Goal: Task Accomplishment & Management: Manage account settings

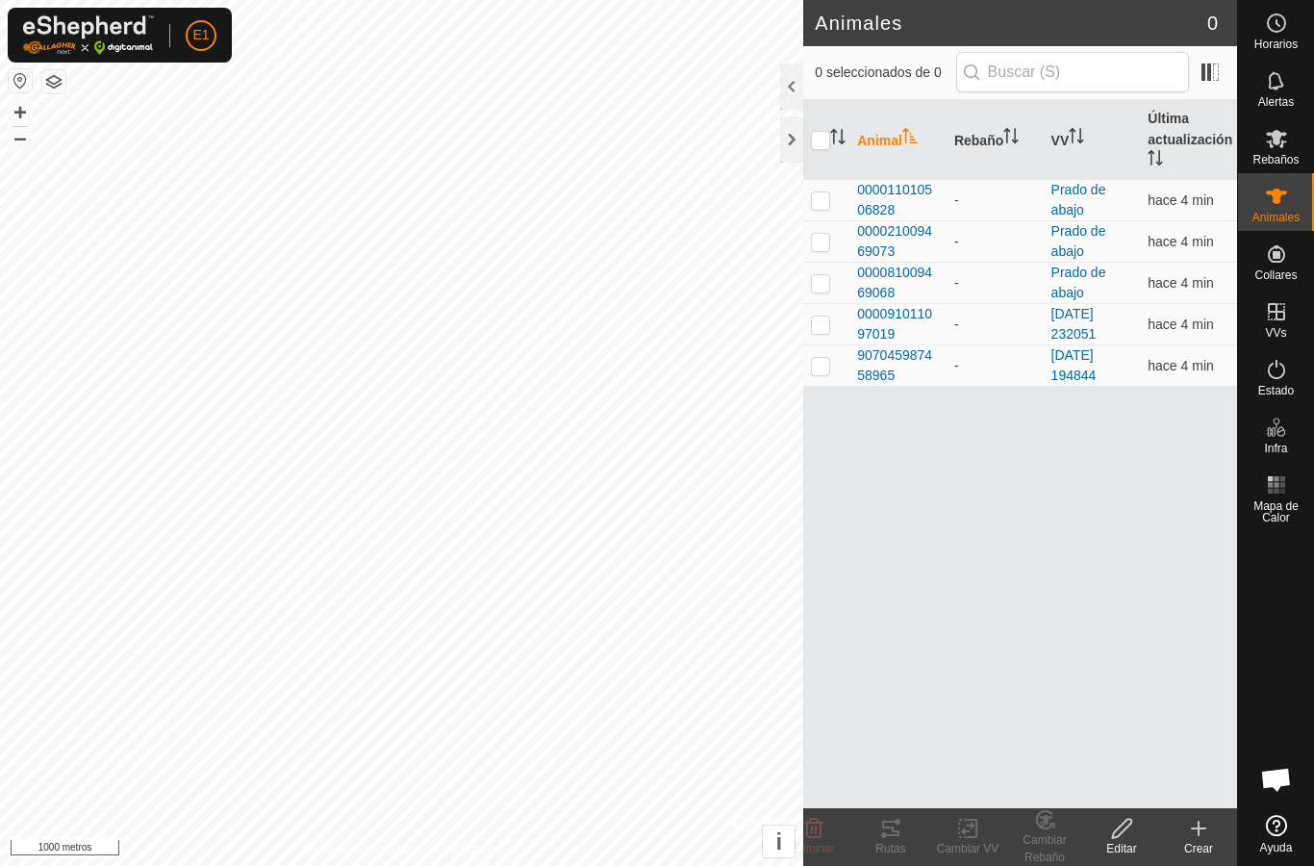
checkbox input "true"
click at [909, 819] on tracks-svg-icon at bounding box center [890, 828] width 77 height 23
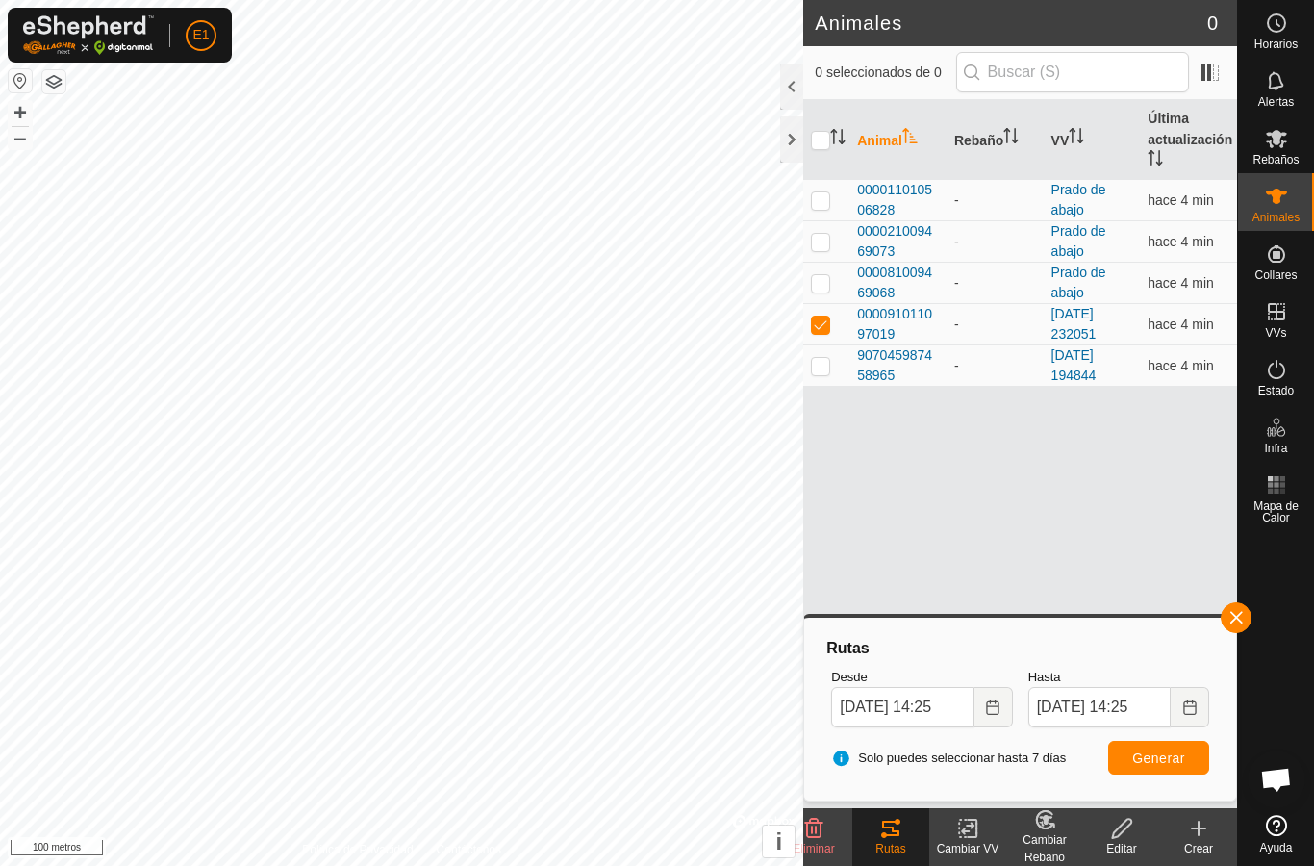
checkbox input "true"
checkbox input "false"
click at [895, 840] on div "Rutas" at bounding box center [890, 848] width 77 height 17
click at [1234, 620] on span "button" at bounding box center [1235, 617] width 15 height 15
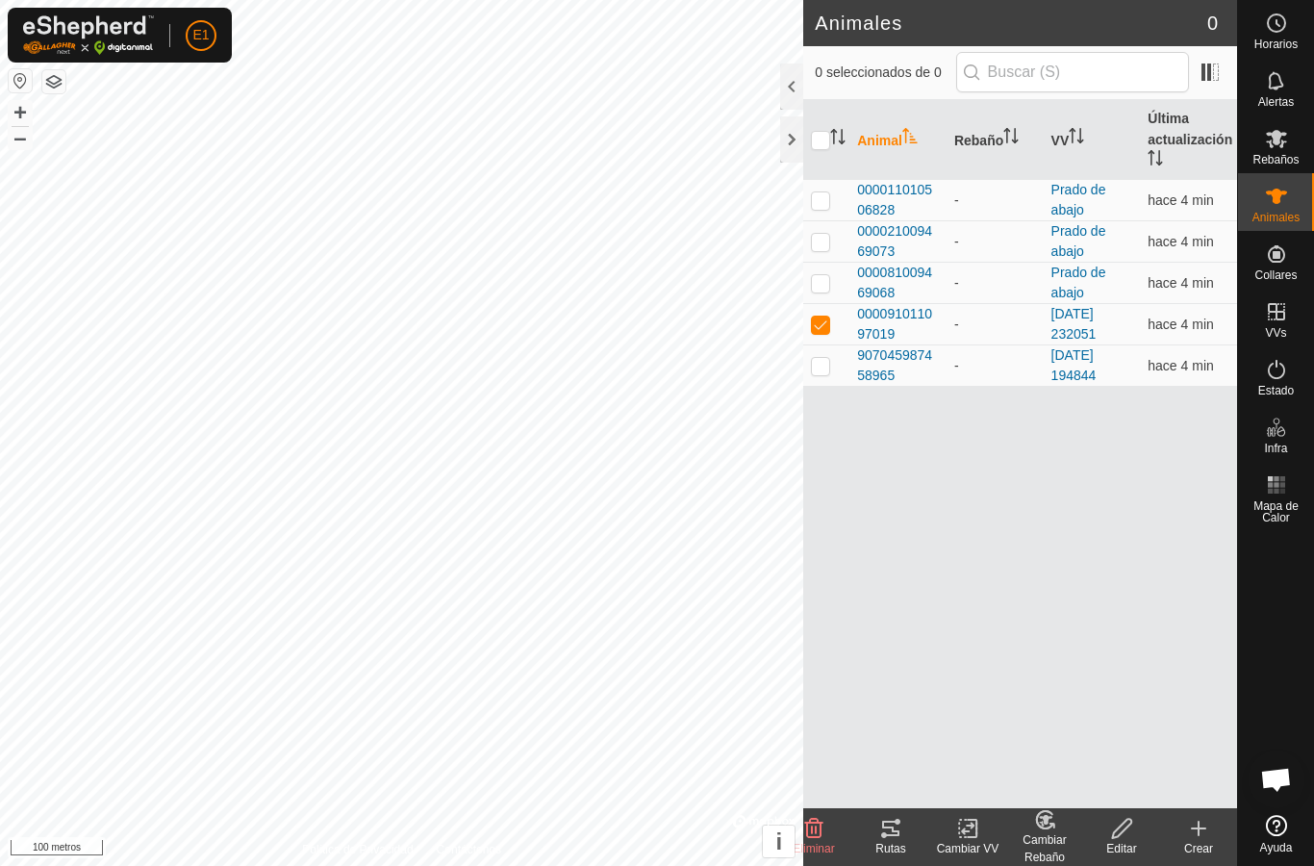
click at [908, 840] on div "Rutas" at bounding box center [890, 848] width 77 height 17
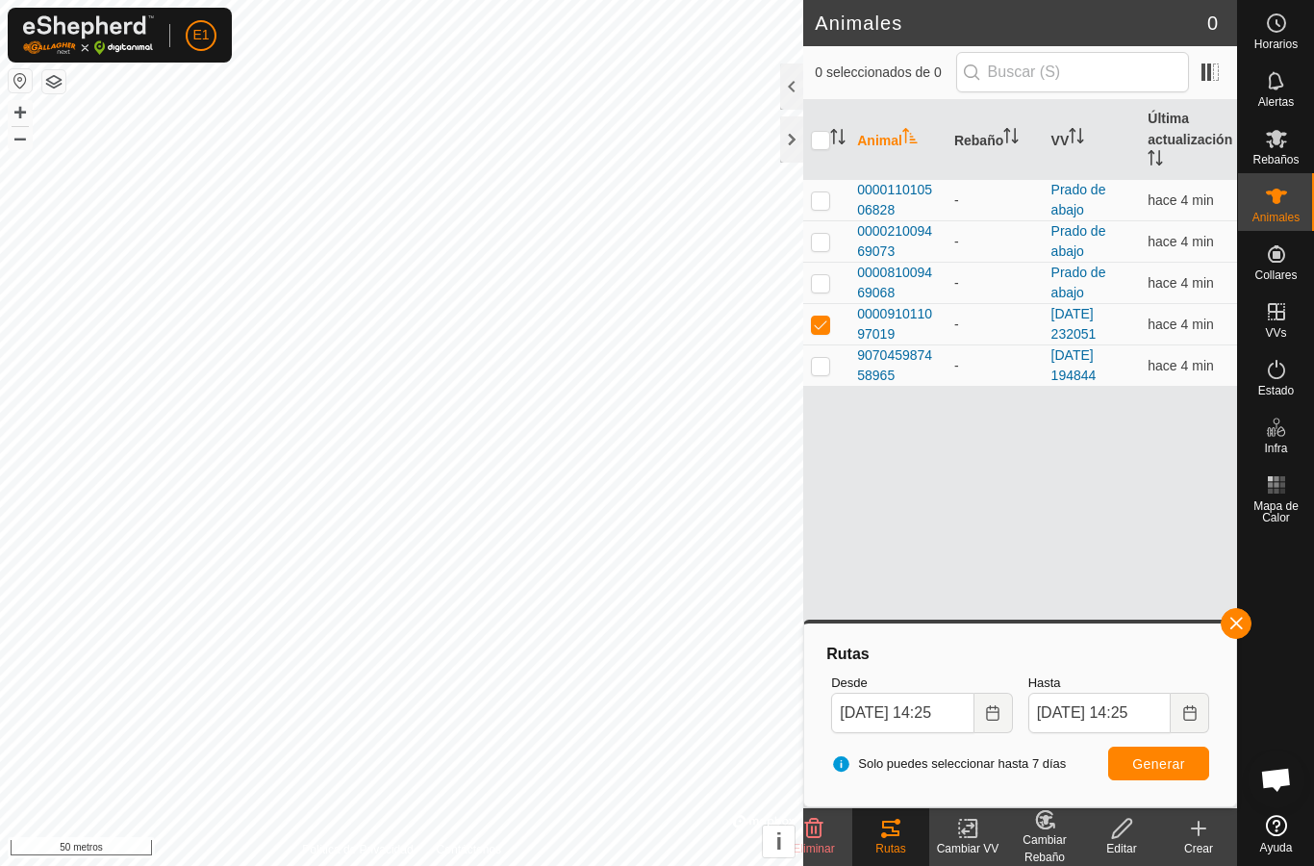
checkbox input "true"
checkbox input "false"
click at [1249, 627] on button "button" at bounding box center [1236, 623] width 31 height 31
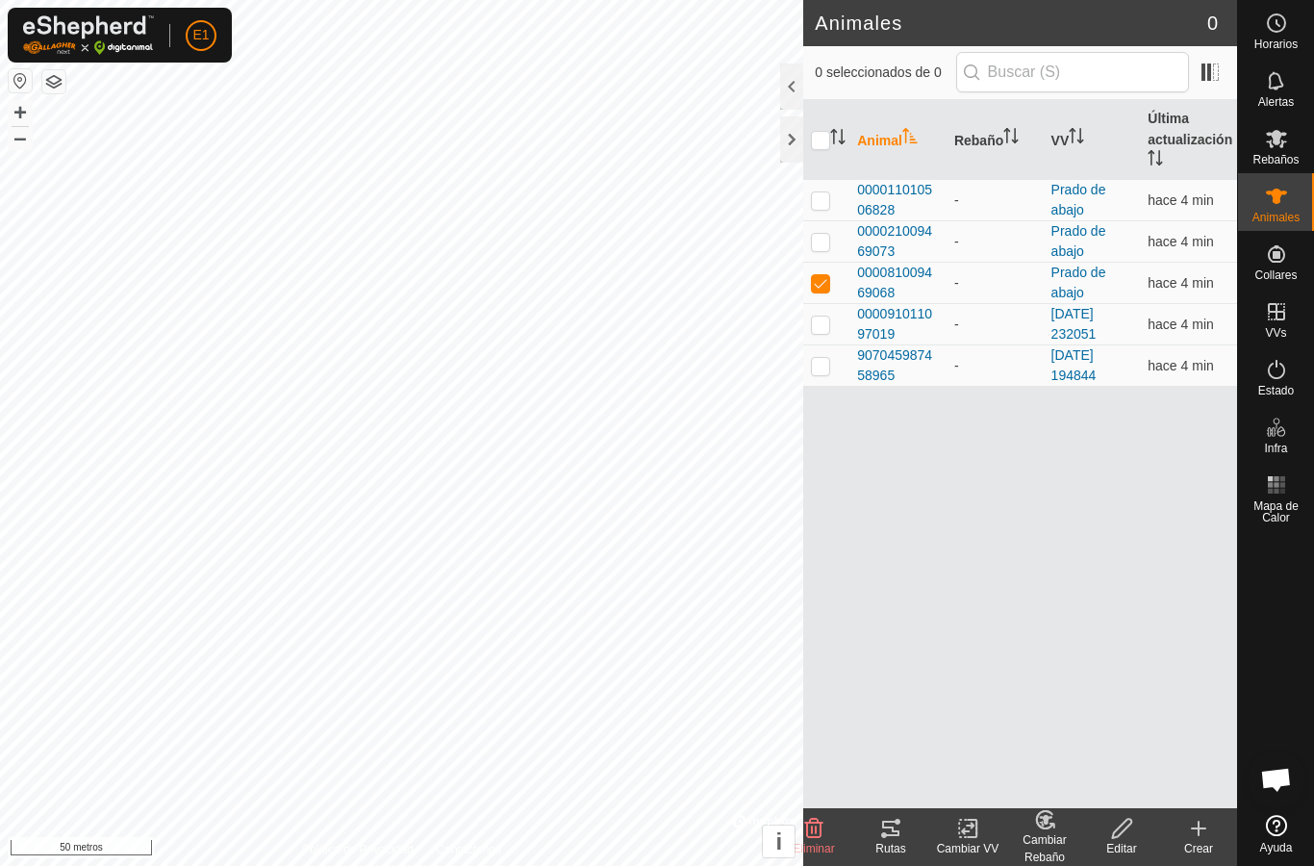
click at [889, 834] on icon at bounding box center [890, 828] width 17 height 15
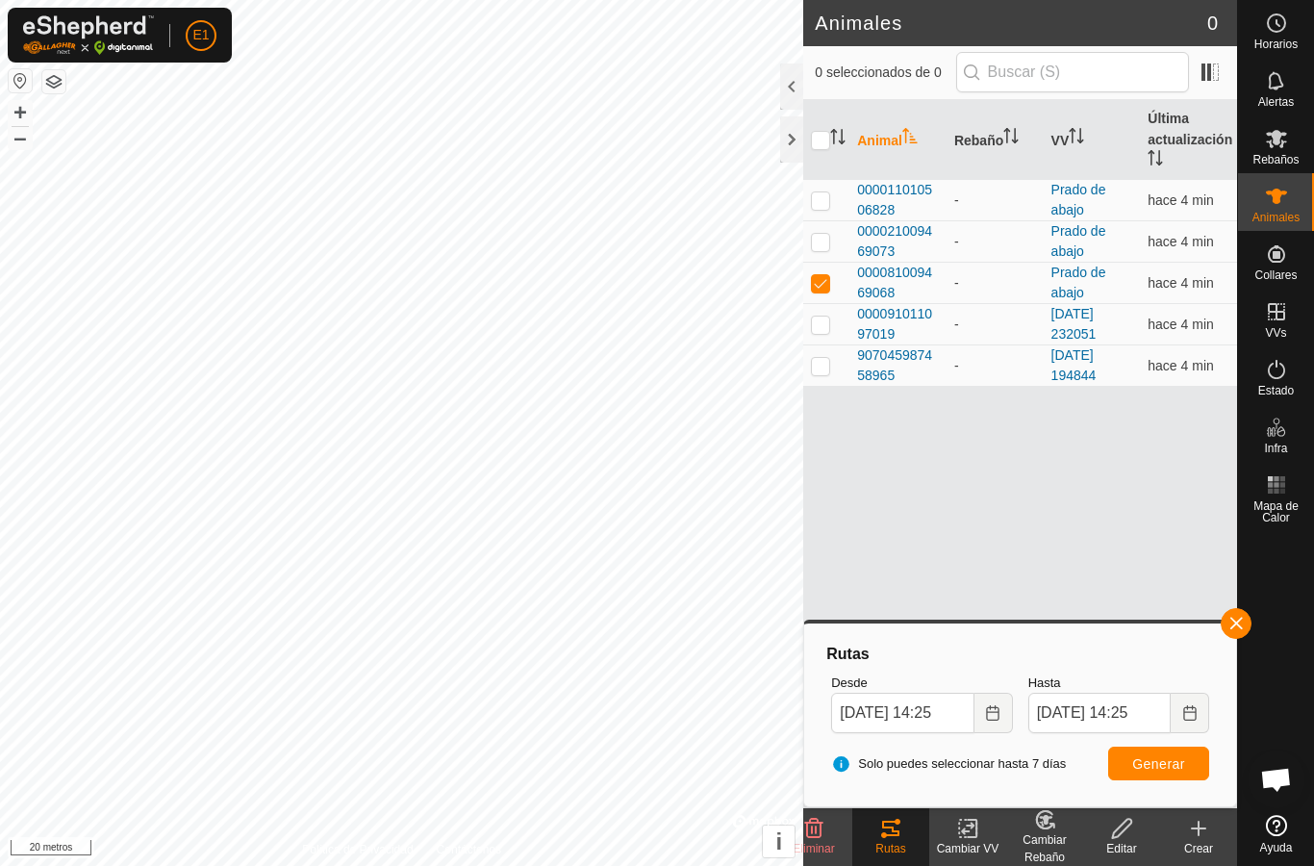
click at [1243, 619] on span "button" at bounding box center [1235, 623] width 15 height 15
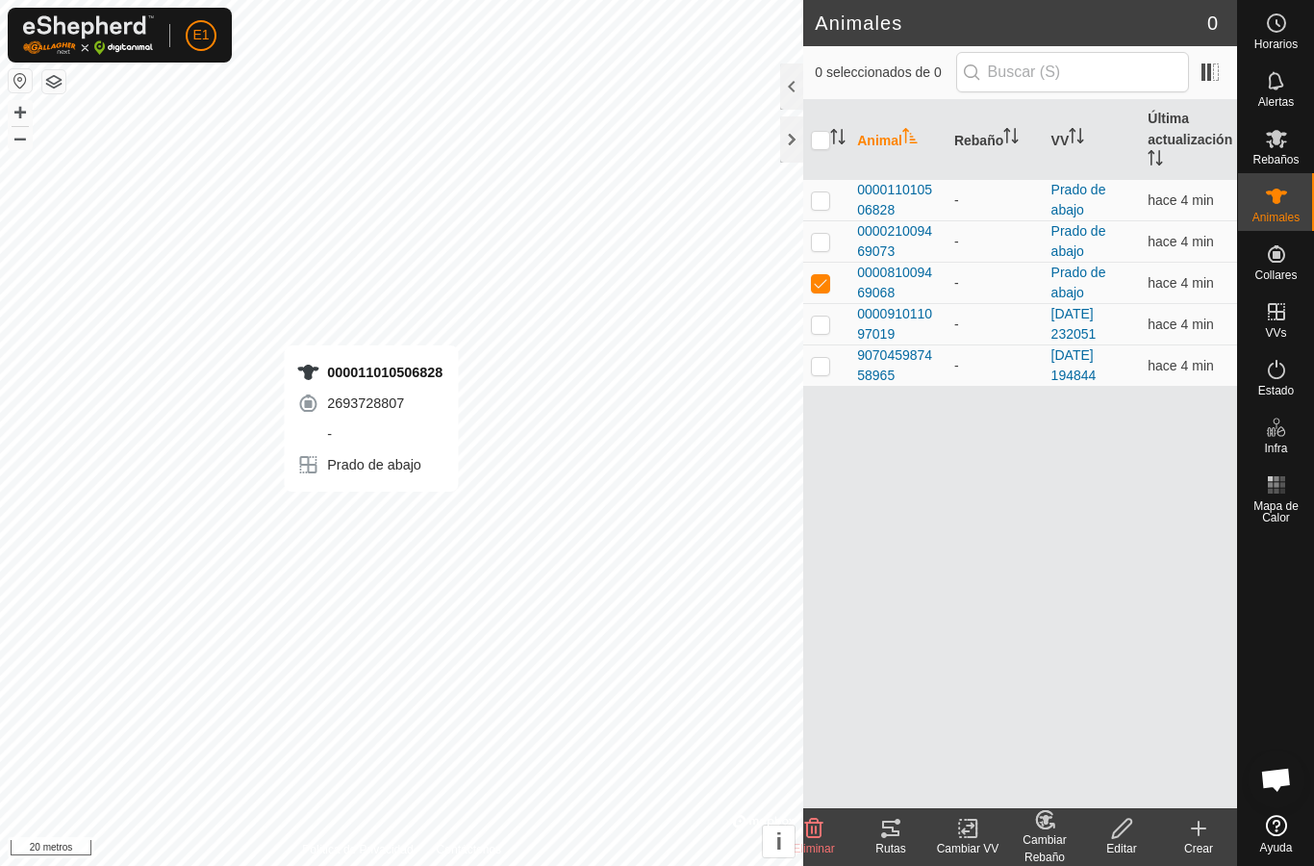
checkbox input "true"
checkbox input "false"
checkbox input "true"
click at [910, 849] on div "Rutas" at bounding box center [890, 848] width 77 height 17
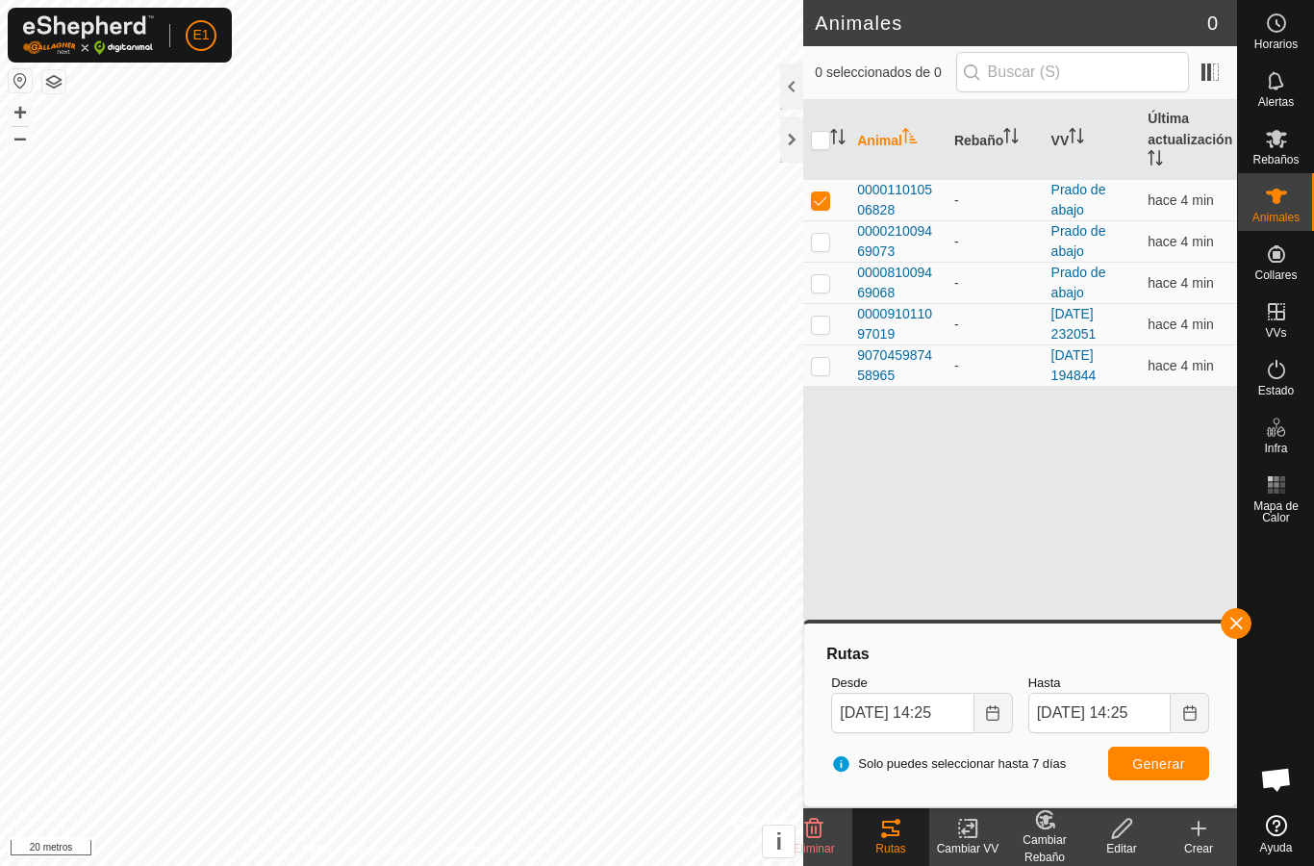
click at [921, 354] on font "907045987458965" at bounding box center [894, 365] width 75 height 36
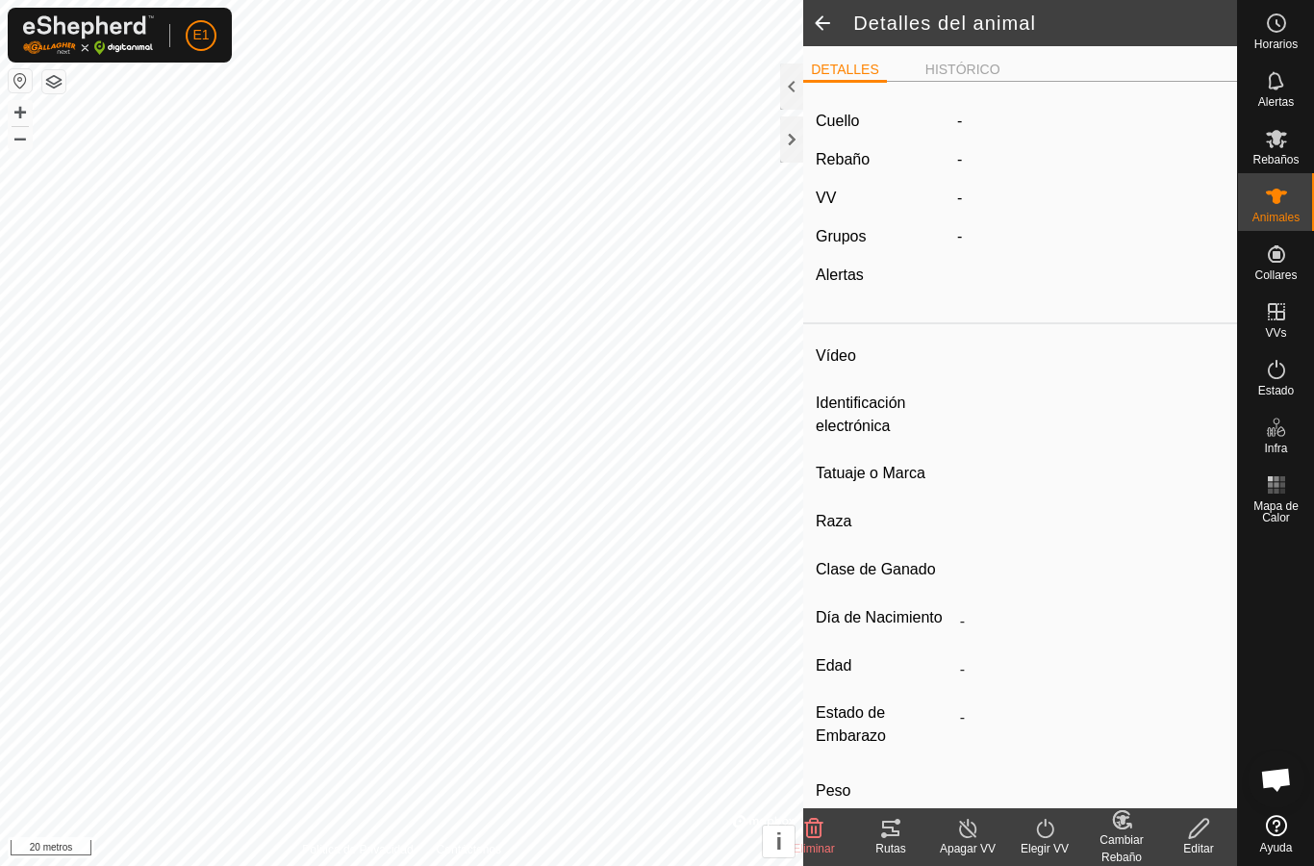
type input "-"
type input "907045987458965"
type input "-"
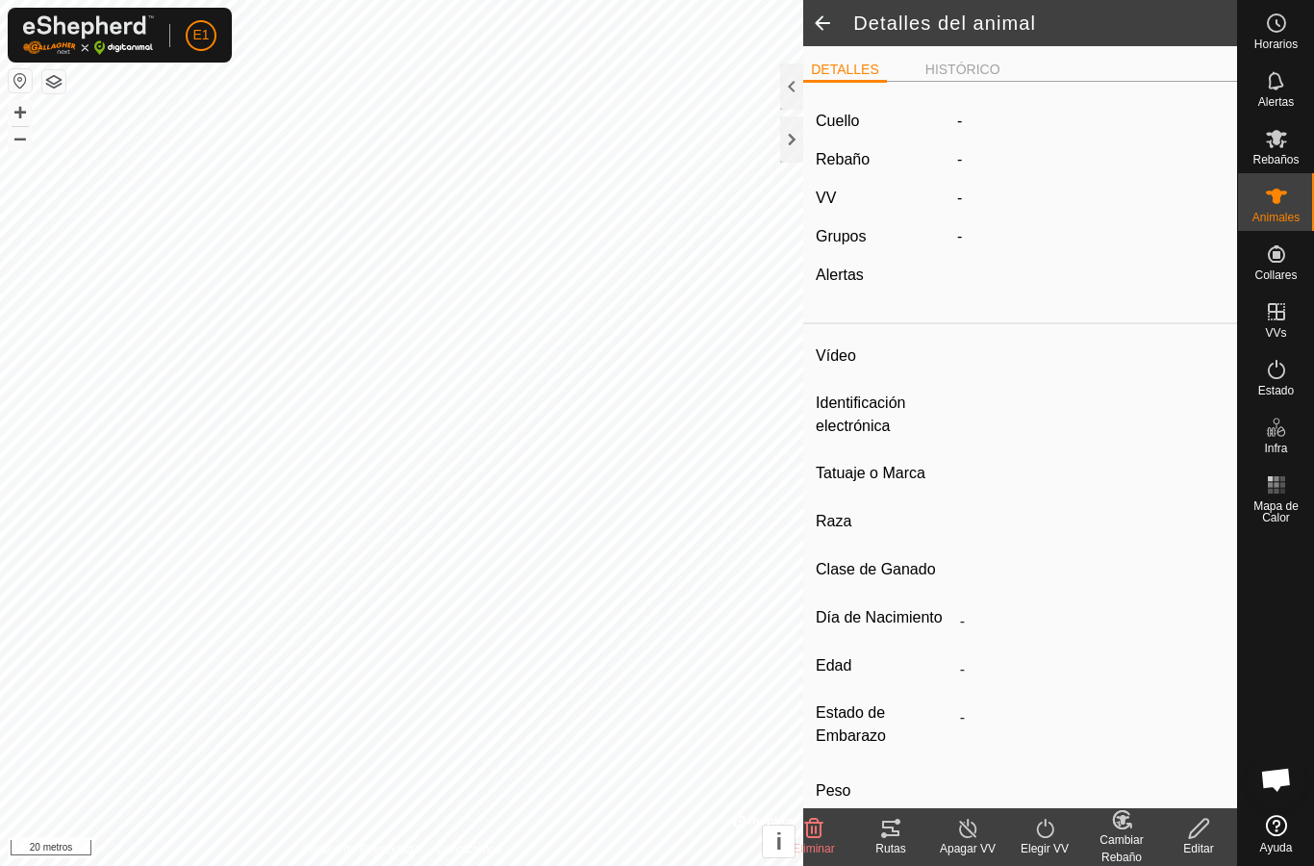
type input "0 kg"
type input "-"
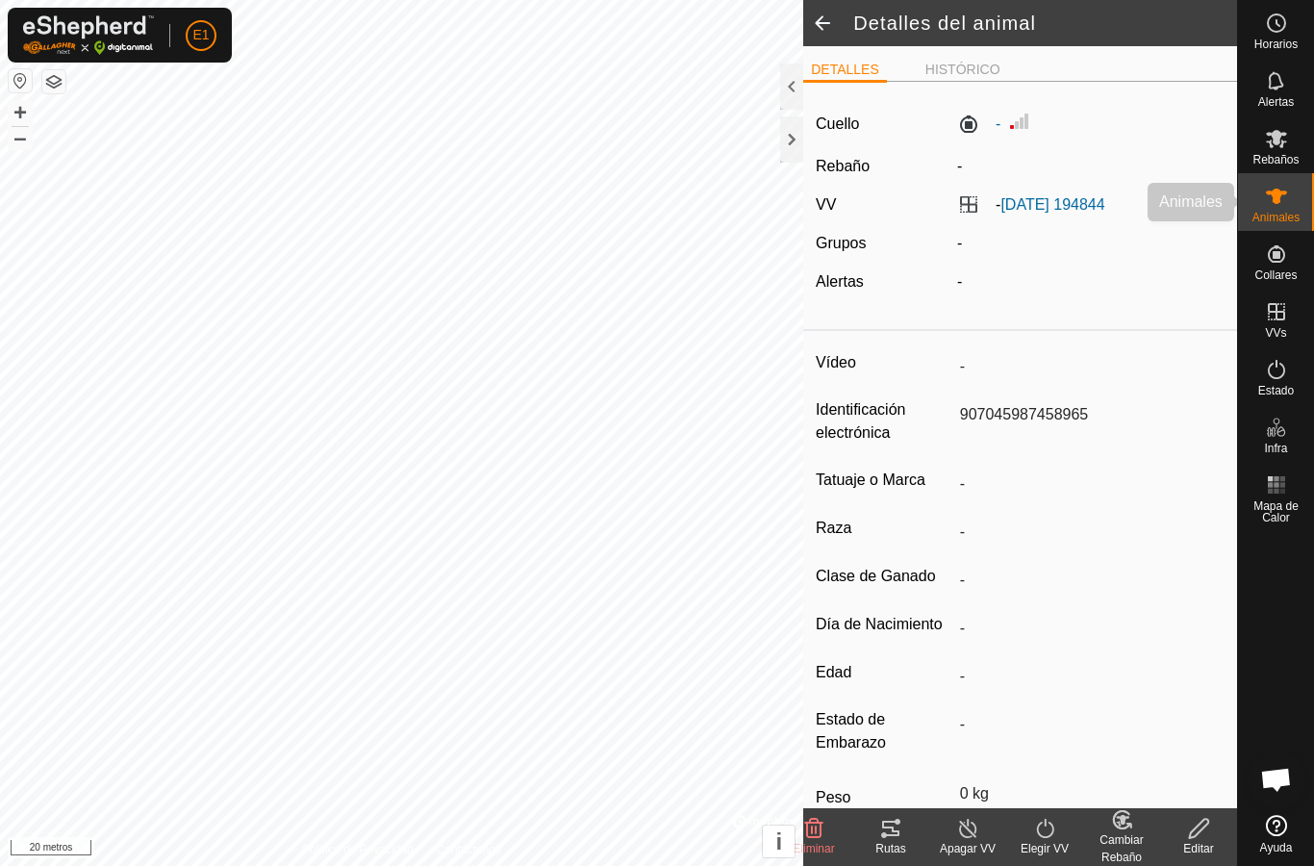
click at [1282, 213] on font "Animales" at bounding box center [1276, 217] width 47 height 13
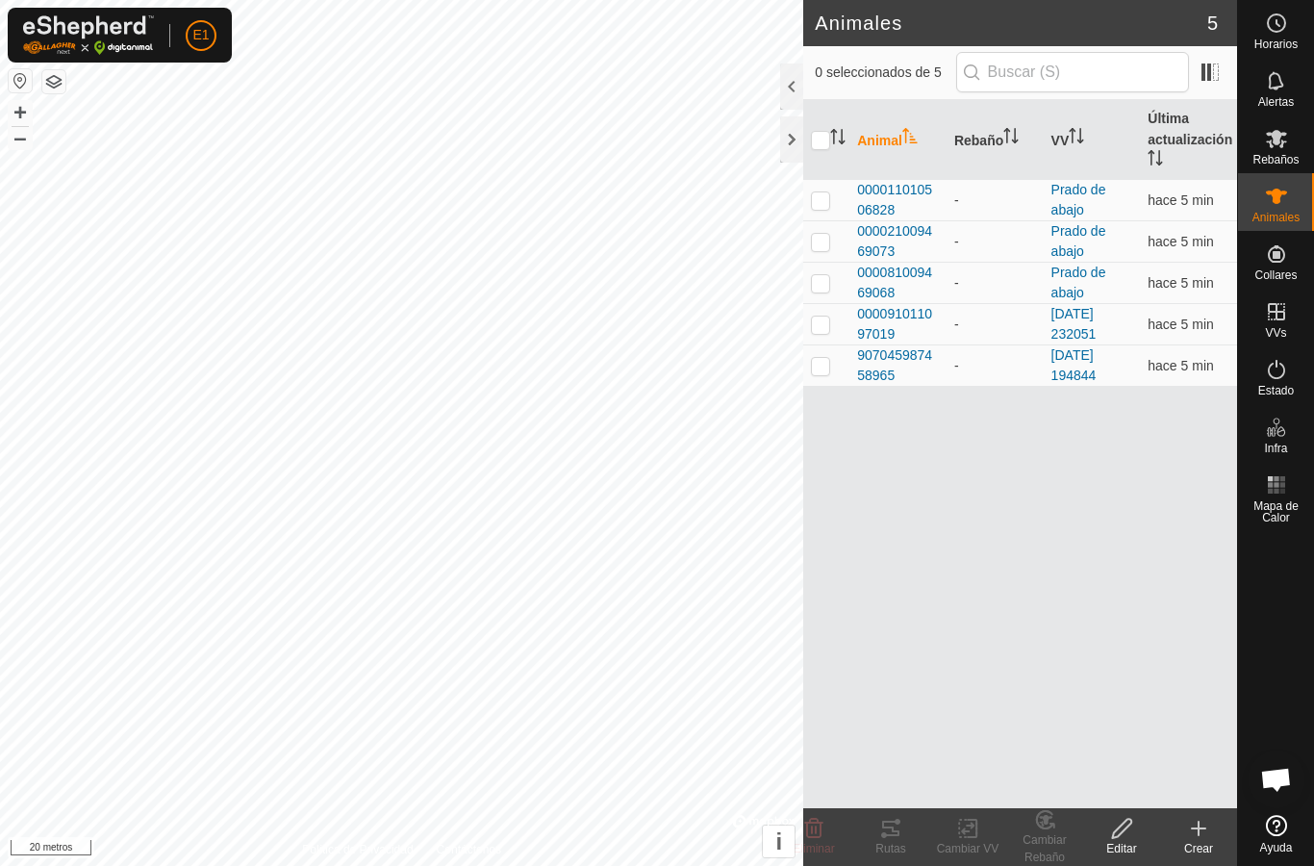
click at [888, 241] on span "000021009469073" at bounding box center [898, 241] width 82 height 40
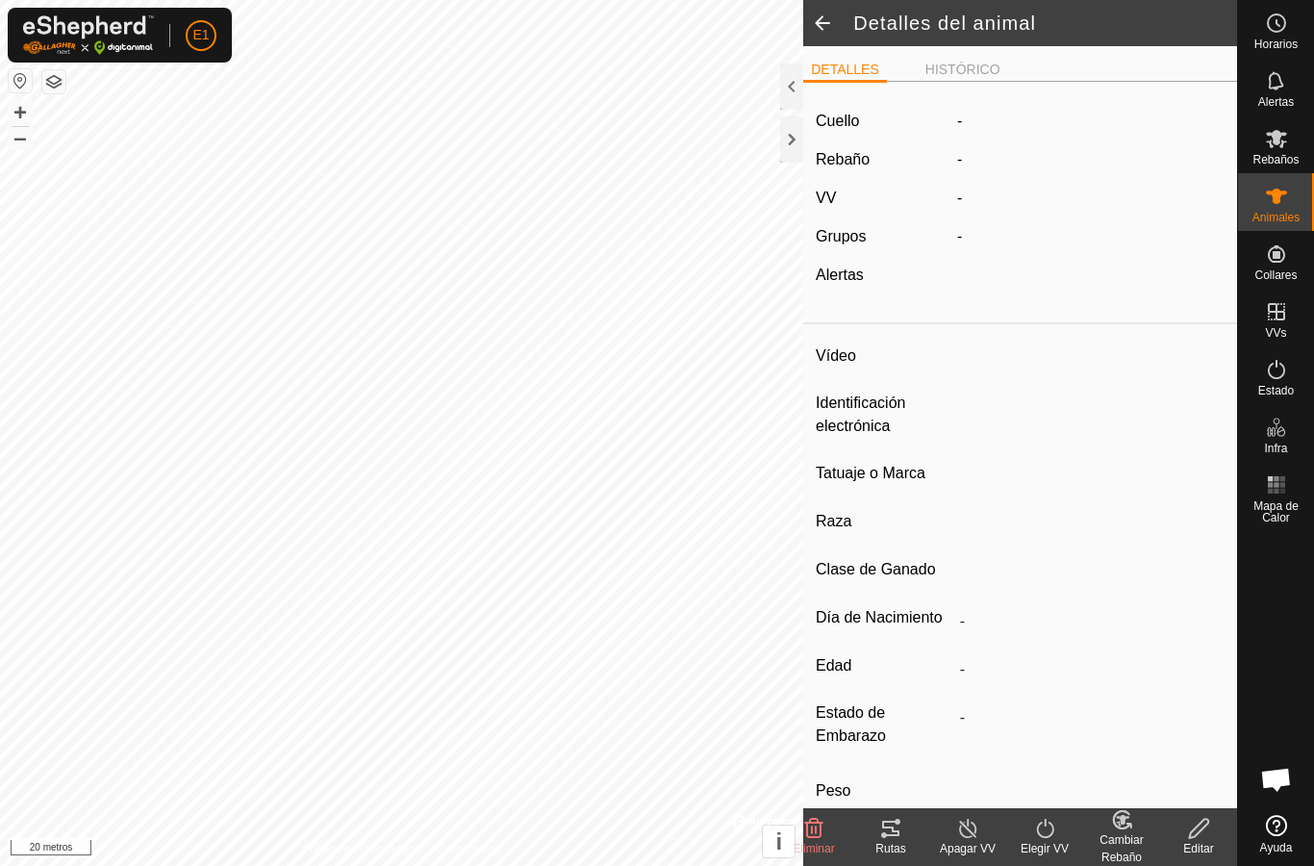
type input "-"
type input "000021009469073"
type input "-"
type input "Cruzada"
type input "-"
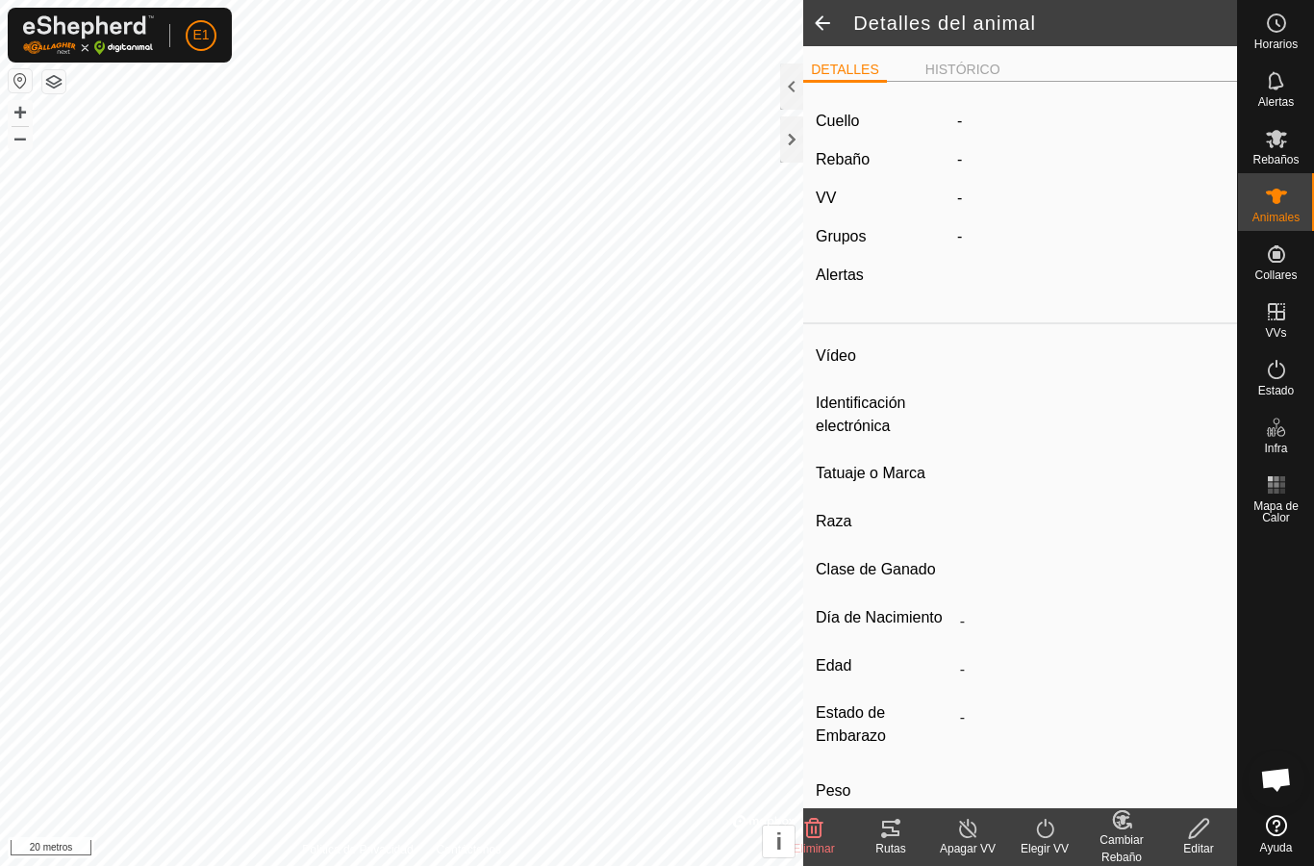
type input "Preñada"
type input "0 kg"
type input "-"
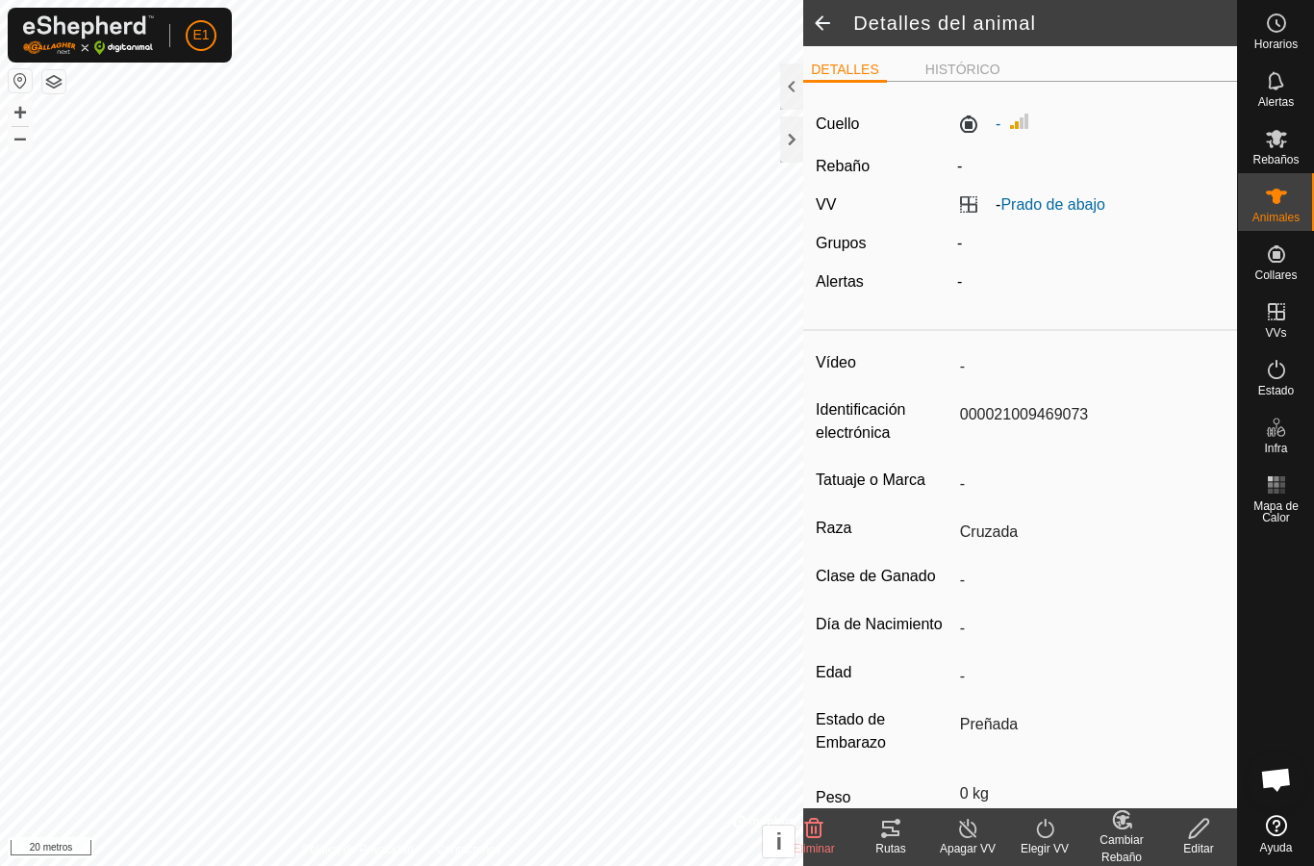
click at [887, 842] on font "Rutas" at bounding box center [890, 848] width 30 height 13
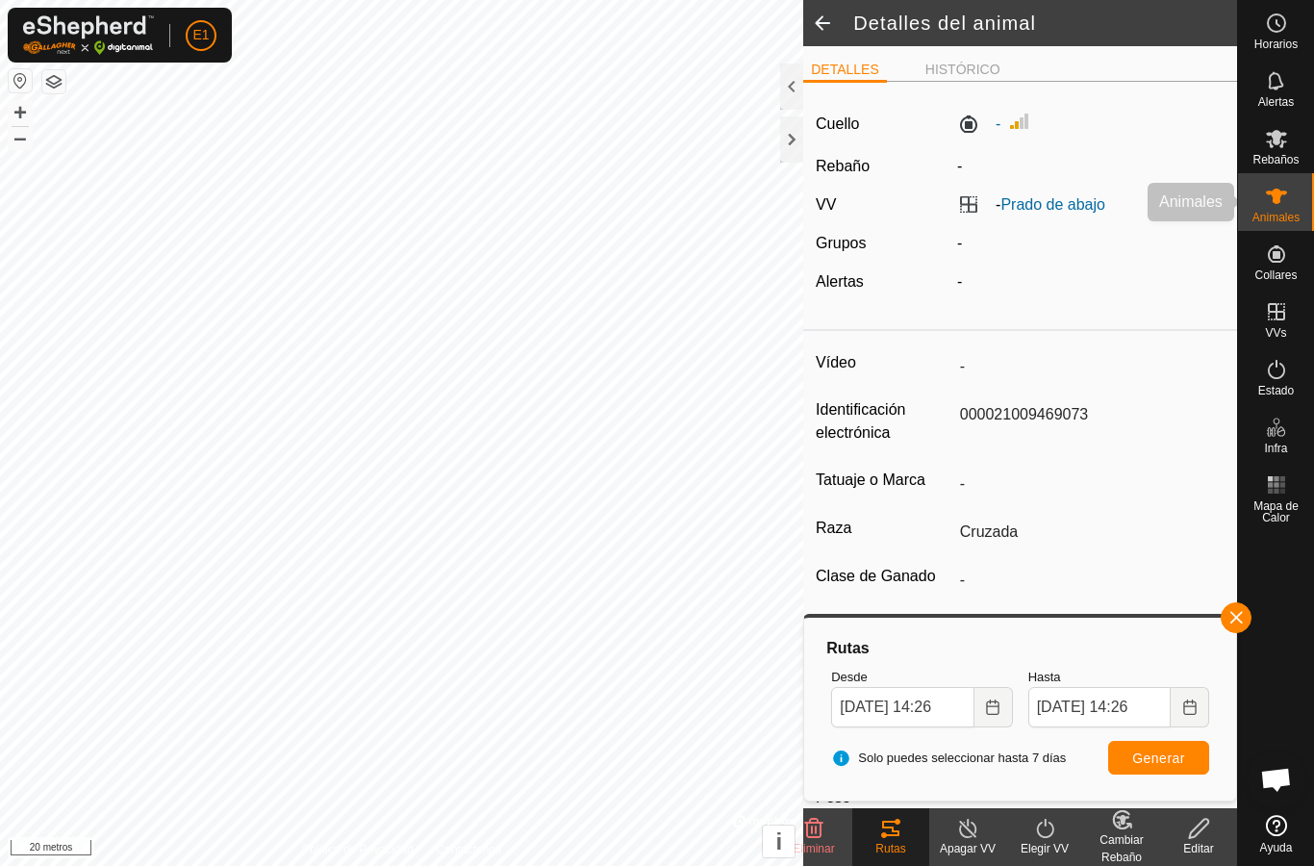
click at [1278, 209] on es-animals-svg-icon at bounding box center [1276, 196] width 35 height 31
